Goal: Information Seeking & Learning: Find specific fact

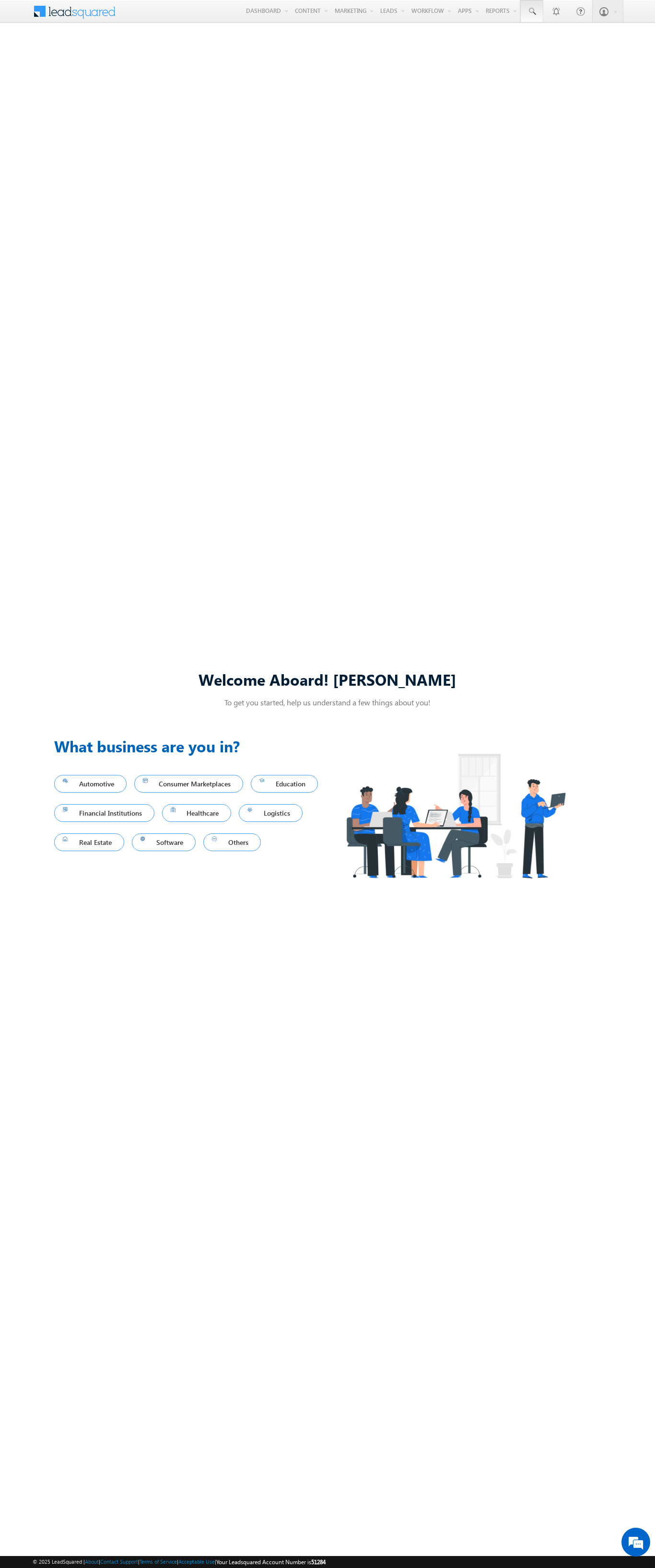
click at [531, 12] on span at bounding box center [532, 12] width 10 height 10
type input "8995787286"
click at [585, 51] on div "[PERSON_NAME]" at bounding box center [585, 51] width 128 height 10
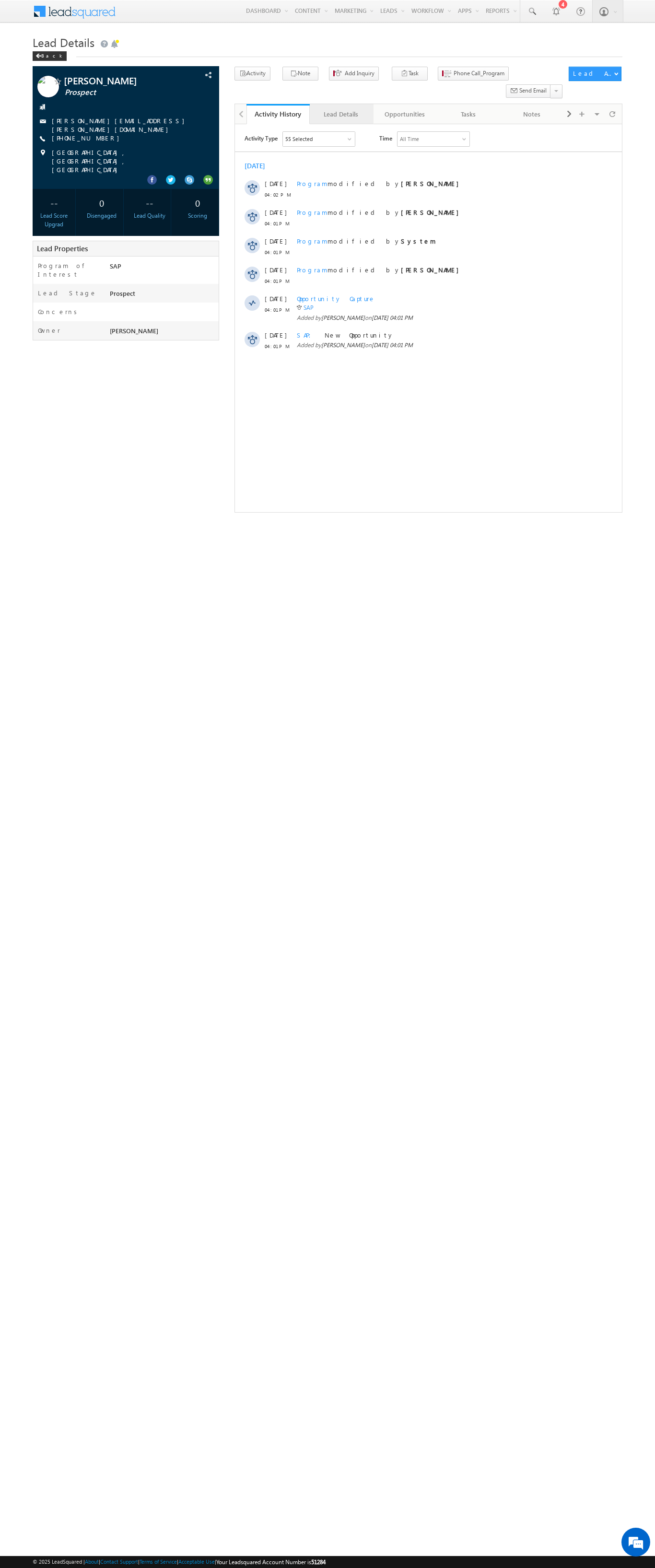
click at [341, 108] on div "Lead Details" at bounding box center [341, 114] width 47 height 12
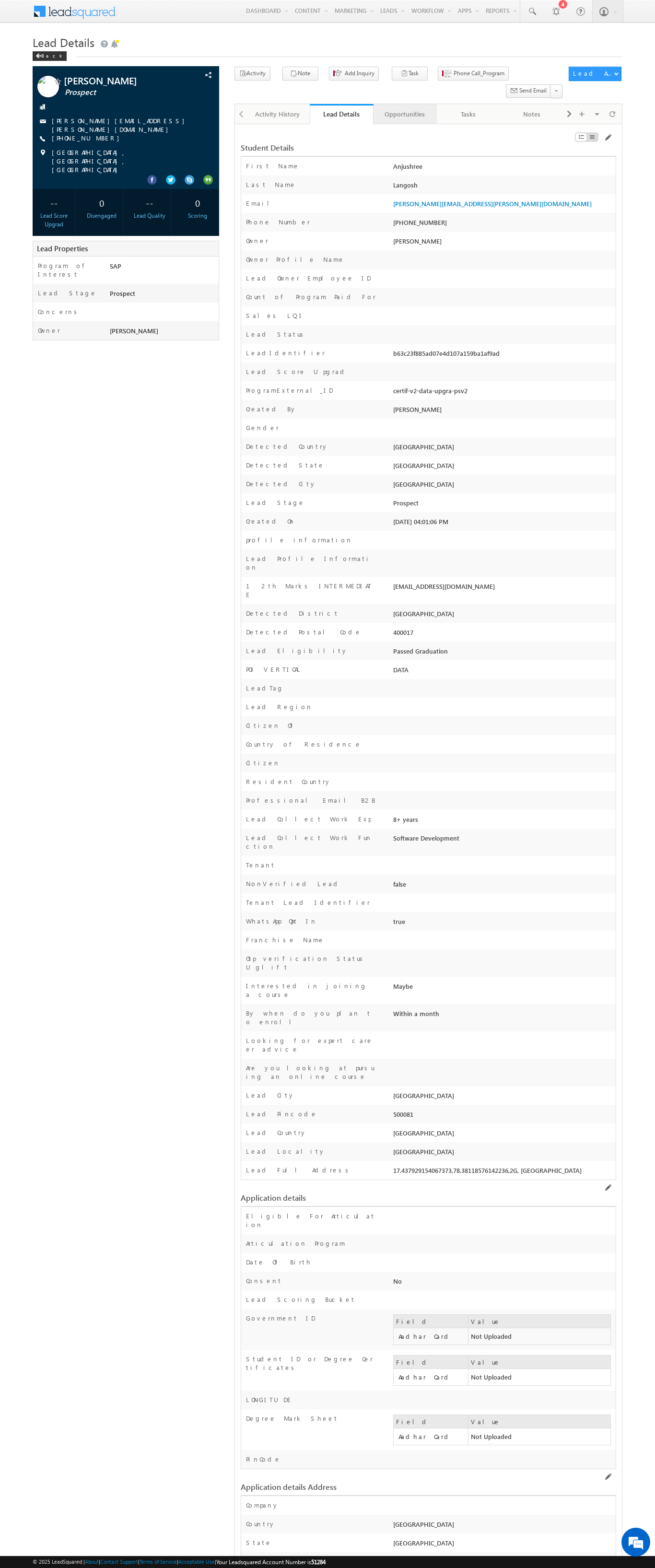
click at [404, 108] on div "Opportunities" at bounding box center [404, 114] width 47 height 12
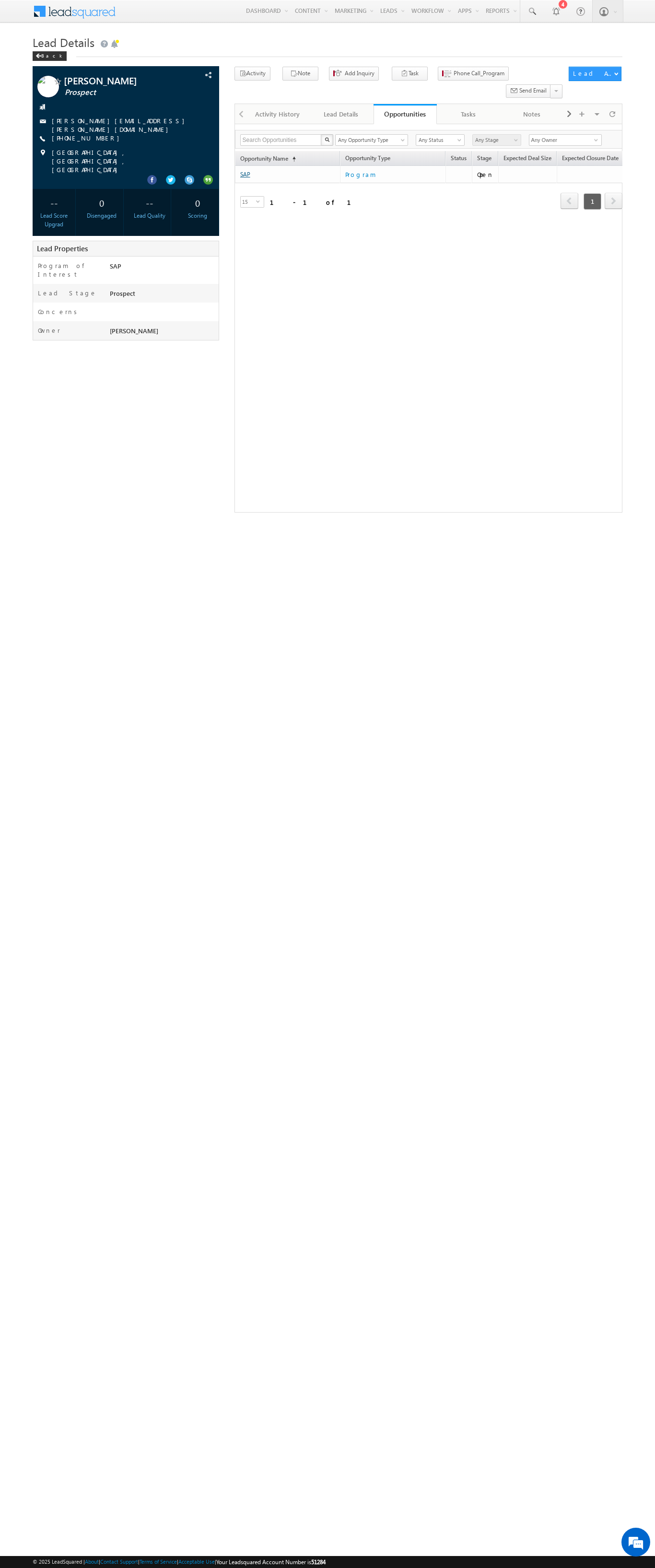
click at [245, 170] on link "SAP" at bounding box center [245, 174] width 10 height 7
